Goal: Task Accomplishment & Management: Use online tool/utility

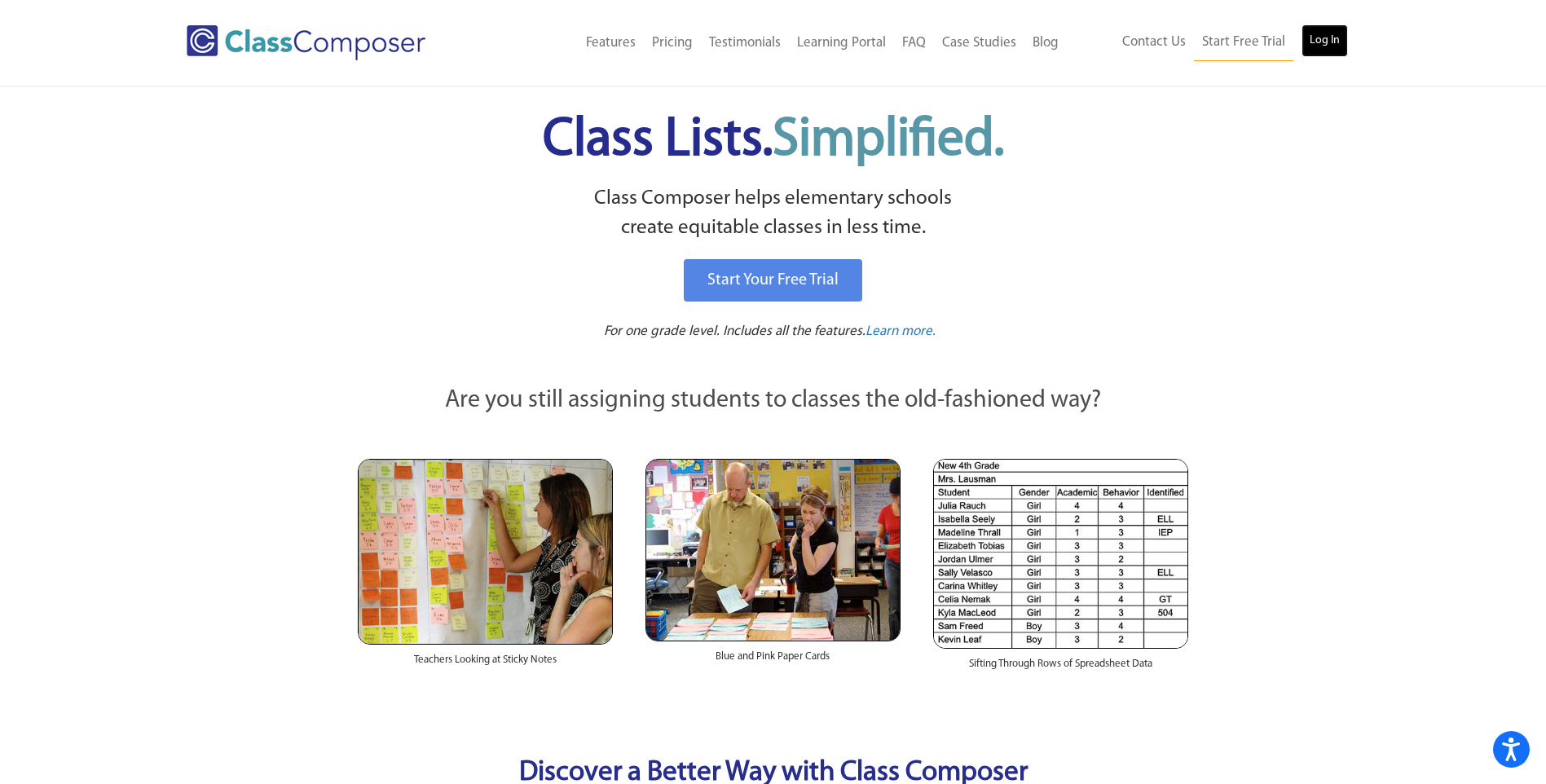
click at [1333, 36] on link "Log In" at bounding box center [1324, 40] width 46 height 33
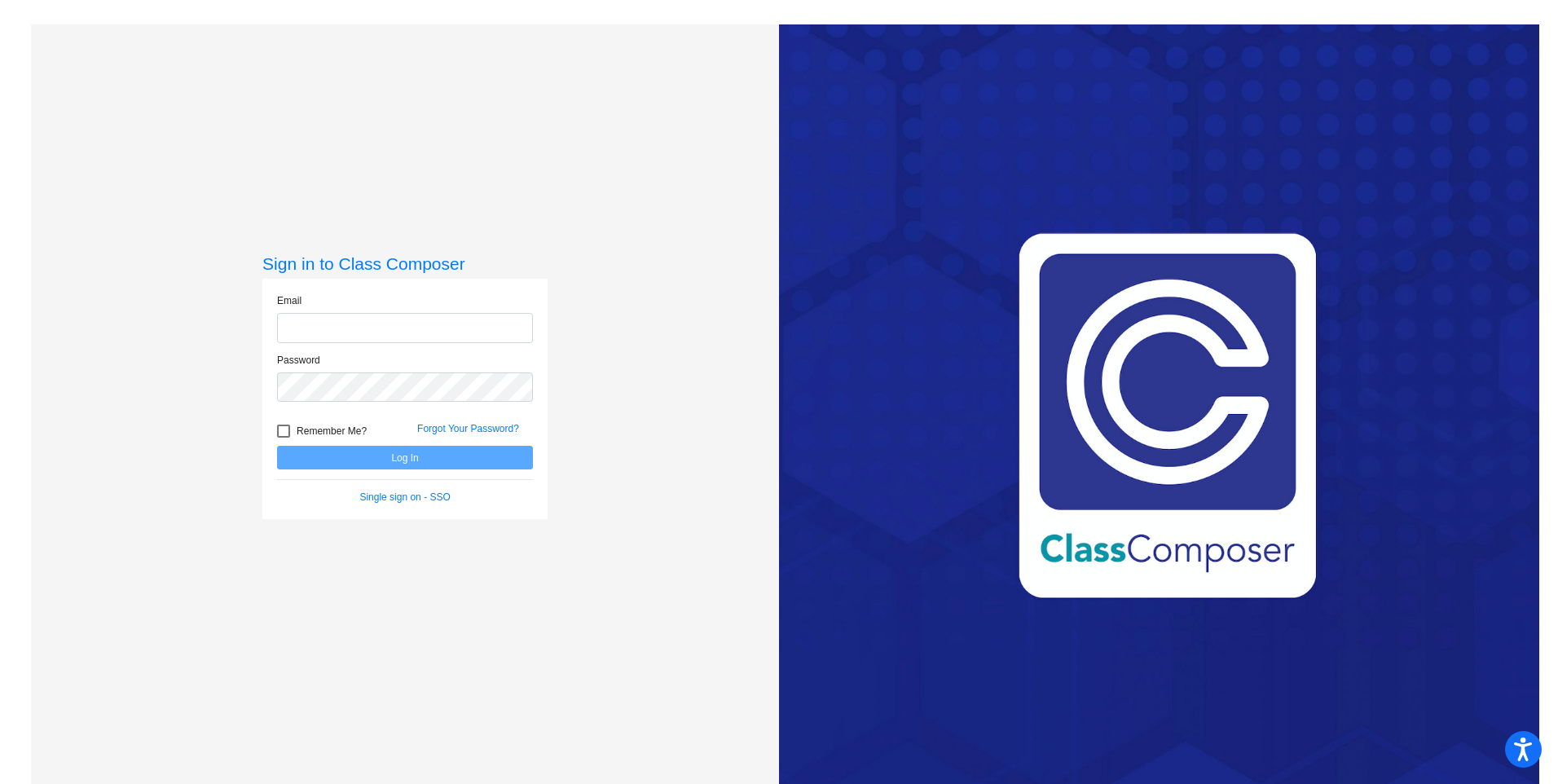
type input "[EMAIL_ADDRESS][DOMAIN_NAME]"
click at [406, 457] on button "Log In" at bounding box center [405, 457] width 256 height 24
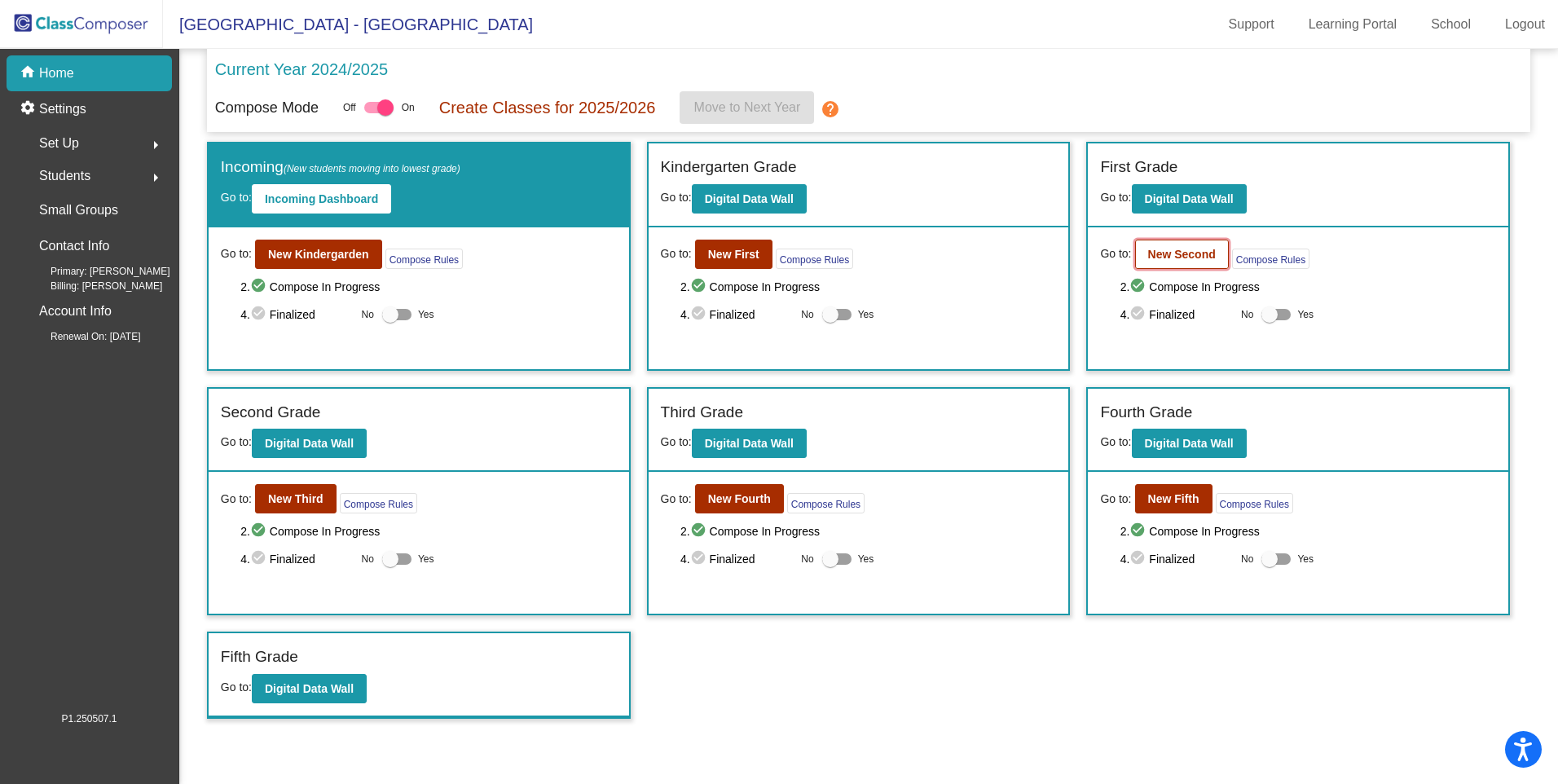
click at [1200, 254] on b "New Second" at bounding box center [1182, 253] width 68 height 13
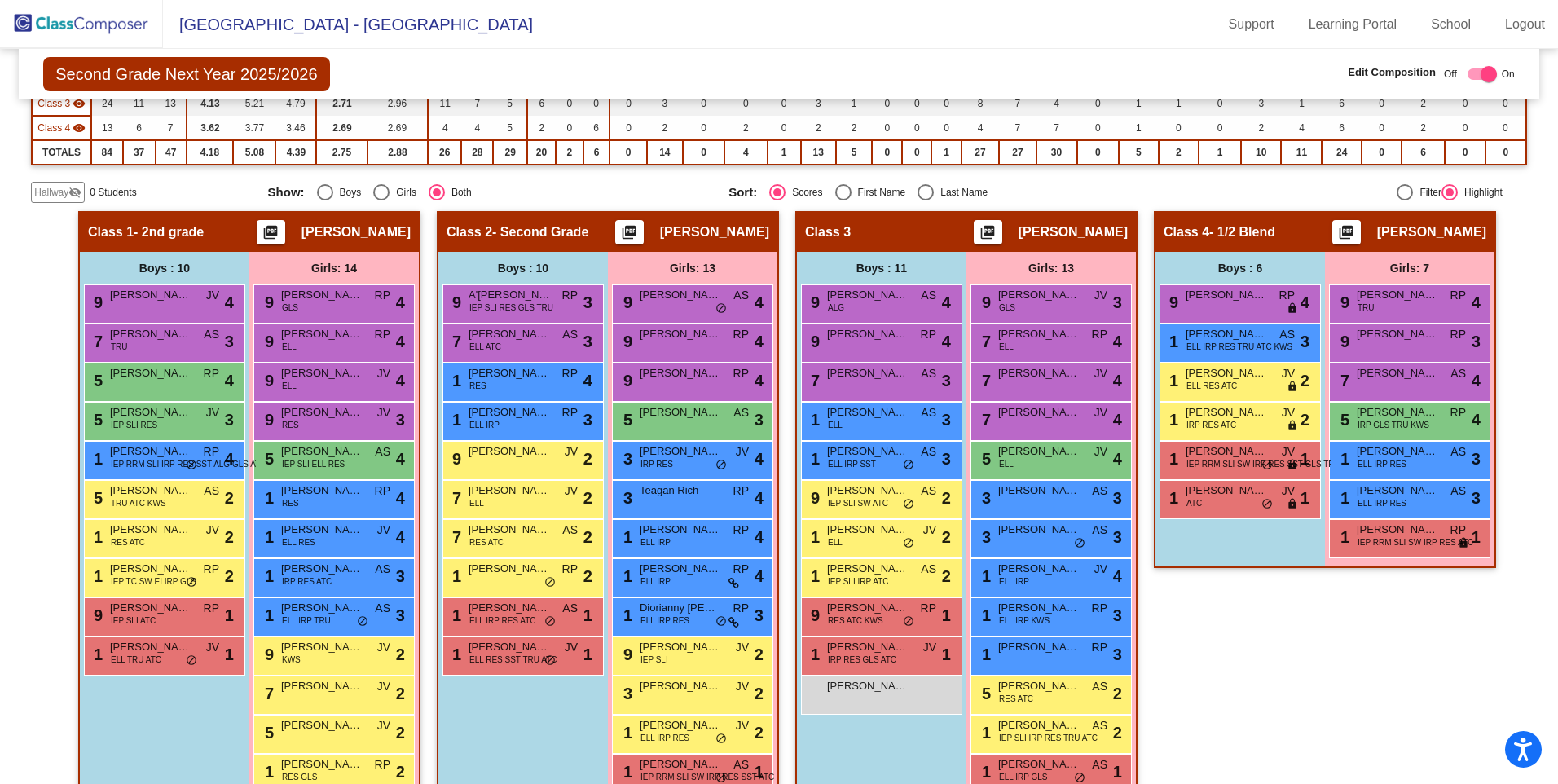
scroll to position [318, 0]
